Goal: Information Seeking & Learning: Learn about a topic

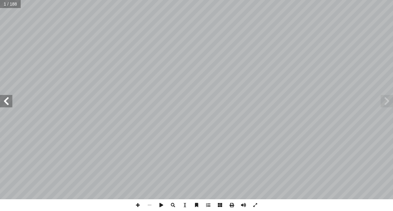
click at [10, 102] on span at bounding box center [6, 101] width 12 height 12
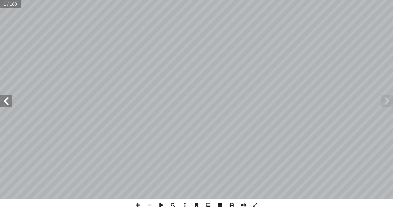
click at [10, 102] on span at bounding box center [6, 101] width 12 height 12
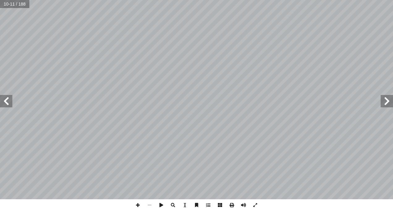
click at [10, 102] on span at bounding box center [6, 101] width 12 height 12
click at [6, 103] on span at bounding box center [6, 101] width 12 height 12
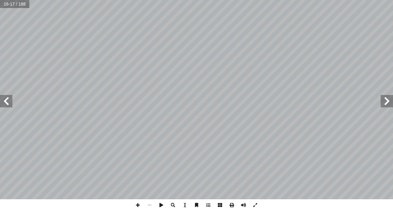
click at [6, 103] on span at bounding box center [6, 101] width 12 height 12
click at [387, 103] on span at bounding box center [387, 101] width 12 height 12
